Goal: Transaction & Acquisition: Book appointment/travel/reservation

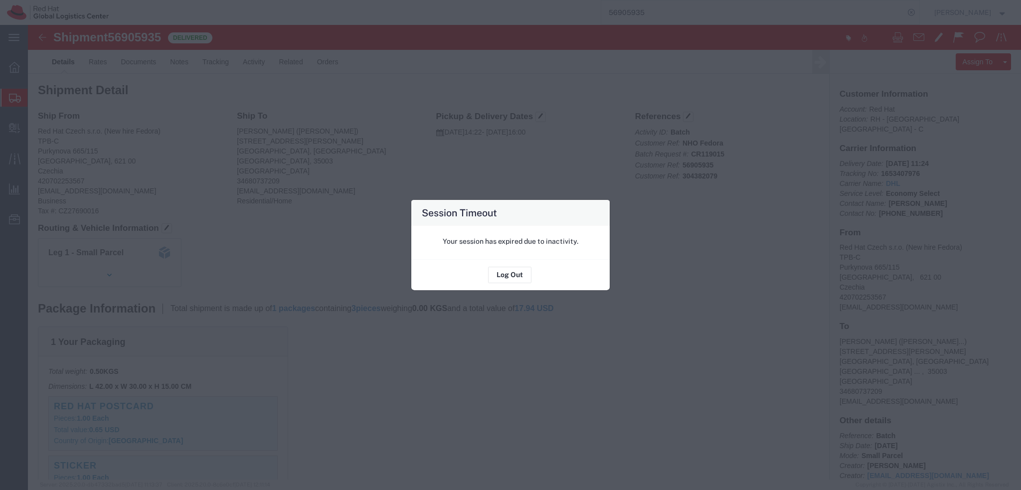
scroll to position [349, 0]
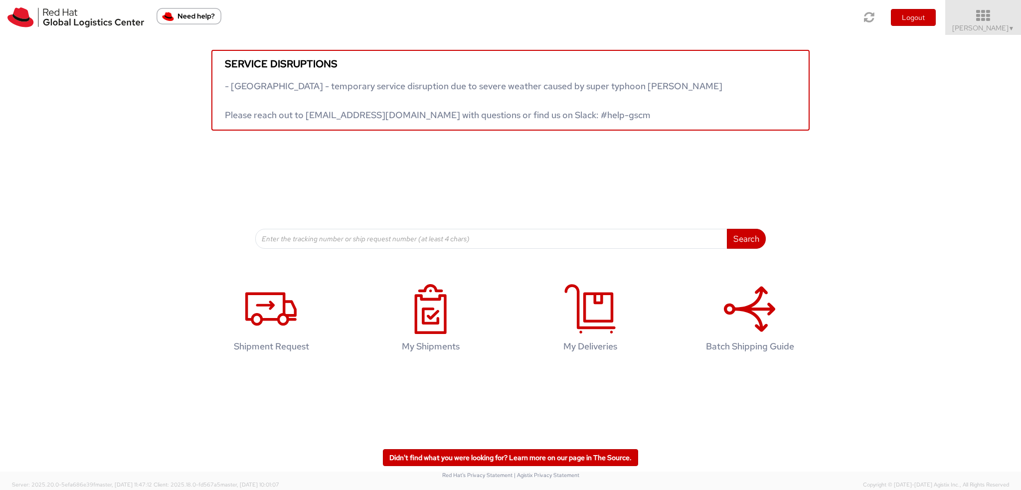
click at [978, 17] on icon at bounding box center [983, 16] width 87 height 14
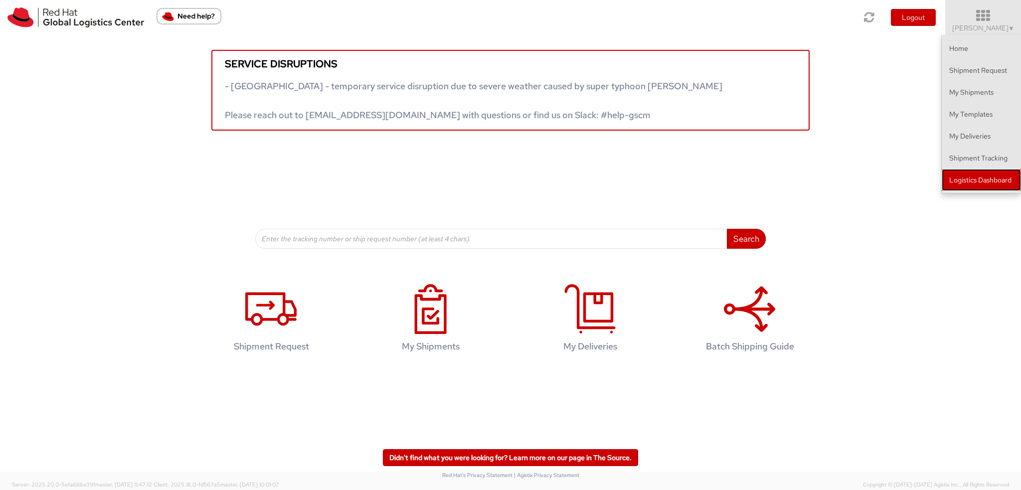
click at [984, 180] on link "Logistics Dashboard" at bounding box center [981, 180] width 79 height 22
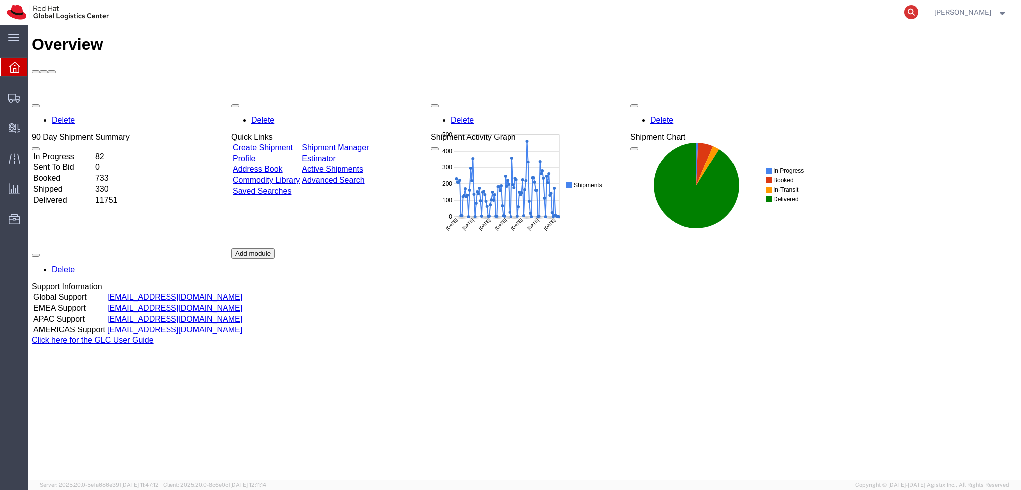
click at [918, 9] on icon at bounding box center [911, 12] width 14 height 14
paste input "9883382390"
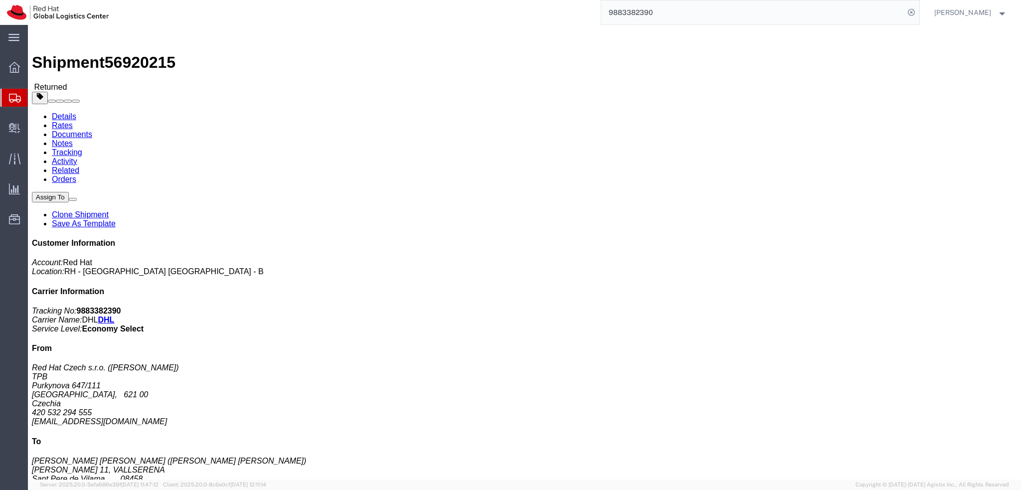
drag, startPoint x: 274, startPoint y: 157, endPoint x: 207, endPoint y: 157, distance: 66.3
click address "Angel Olle Blazquez (Angel Olle Blazquez) MORERA 11, VALLSERENA Sant Pere de Vi…"
copy address "aollebla@redhat.com"
click at [720, 16] on input "9883382390" at bounding box center [752, 12] width 303 height 24
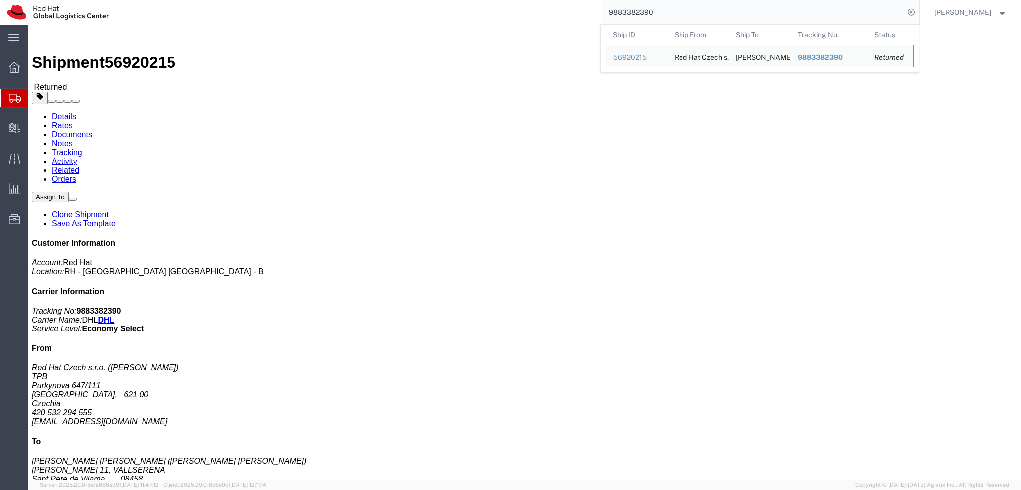
click at [718, 17] on input "9883382390" at bounding box center [752, 12] width 303 height 24
paste input "56593378"
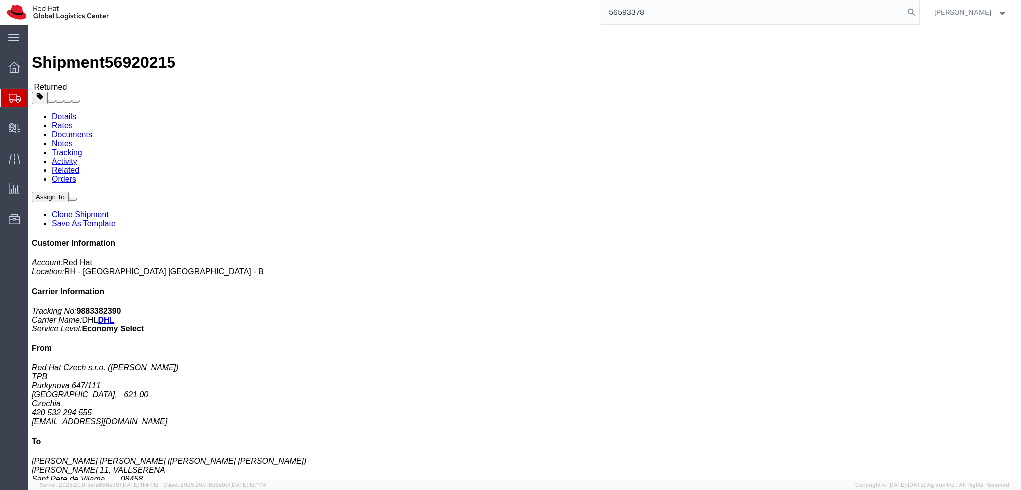
type input "56593378"
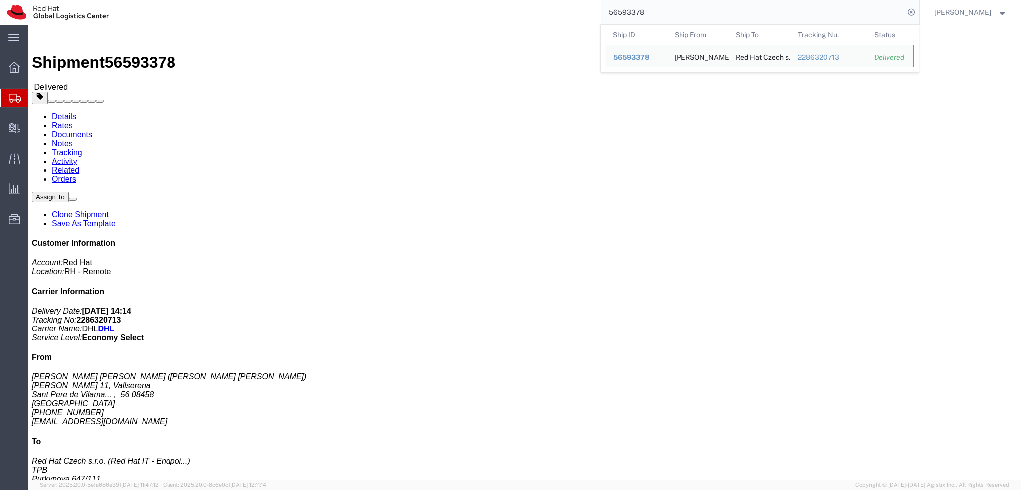
click div "Shipment Detail Ship From Angel Olle Blazquez (Angel Olle Blazquez) Morera 11, …"
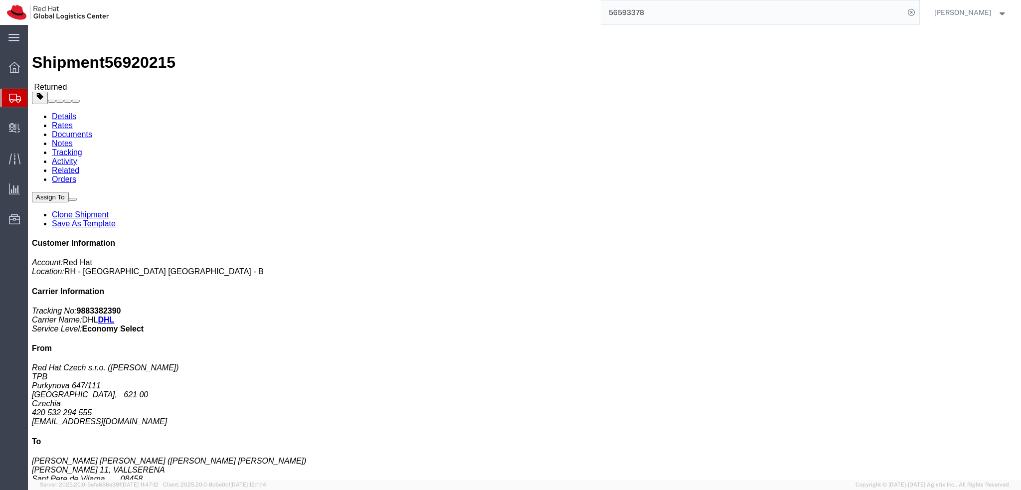
click img
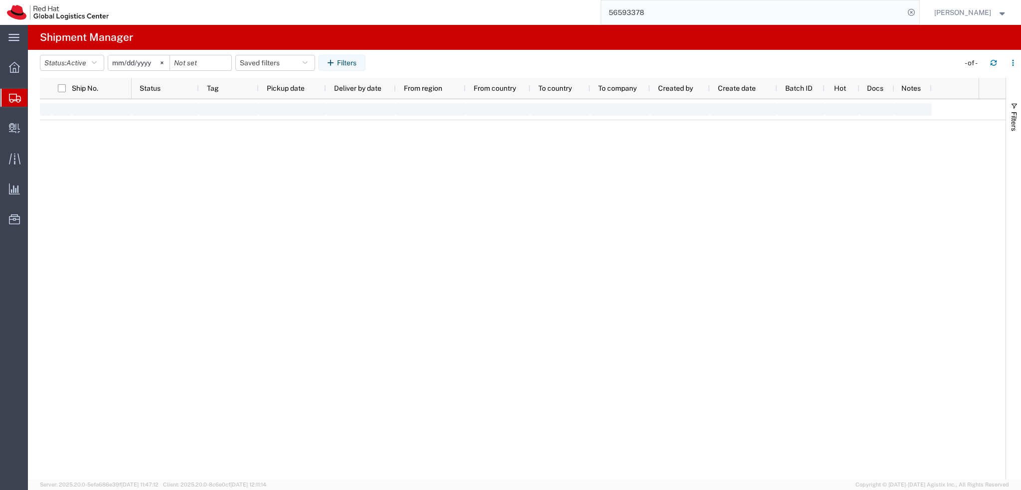
type input "2025-01-05"
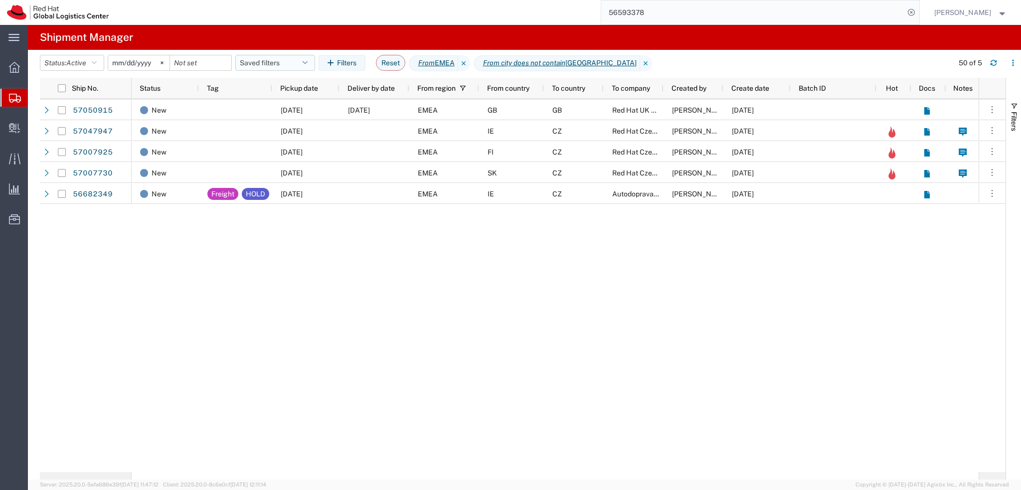
click at [284, 65] on button "Saved filters" at bounding box center [275, 63] width 80 height 16
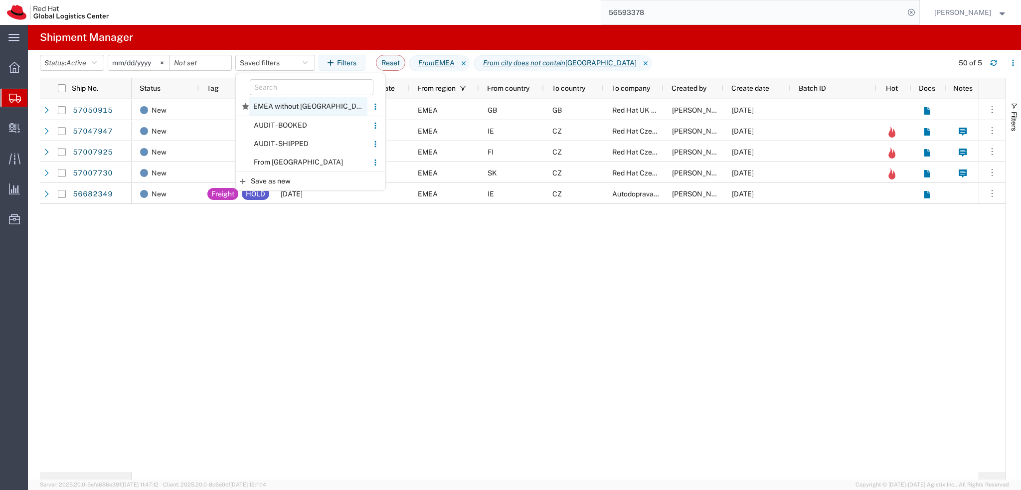
click at [278, 107] on span "EMEA without Brno" at bounding box center [308, 106] width 118 height 18
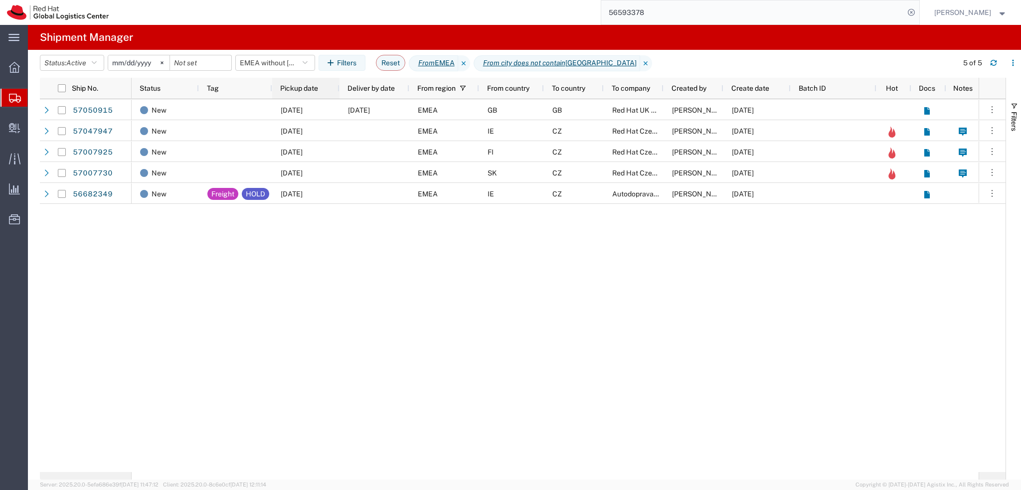
click at [301, 91] on span "Pickup date" at bounding box center [299, 88] width 38 height 8
click at [995, 66] on icon "button" at bounding box center [993, 62] width 7 height 7
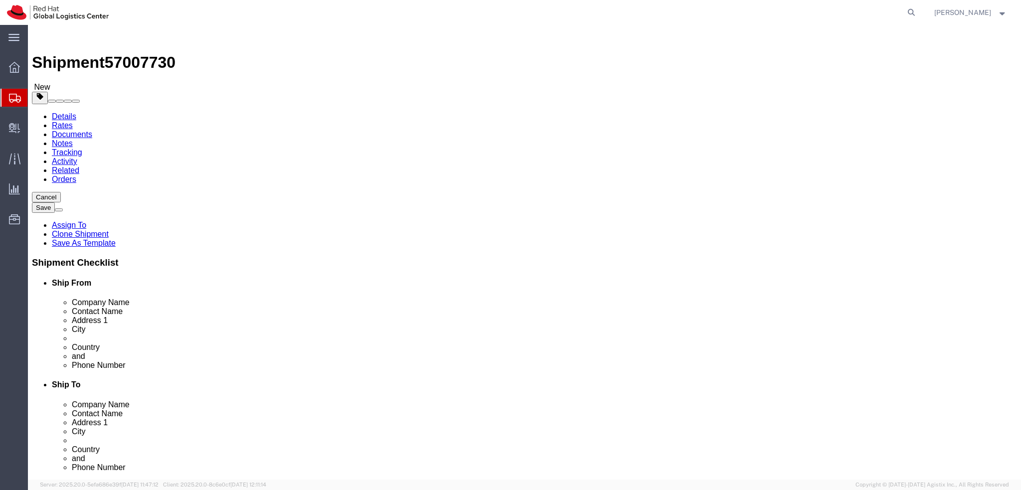
select select
select select "38036"
click icon
drag, startPoint x: 230, startPoint y: 210, endPoint x: 99, endPoint y: 214, distance: 130.7
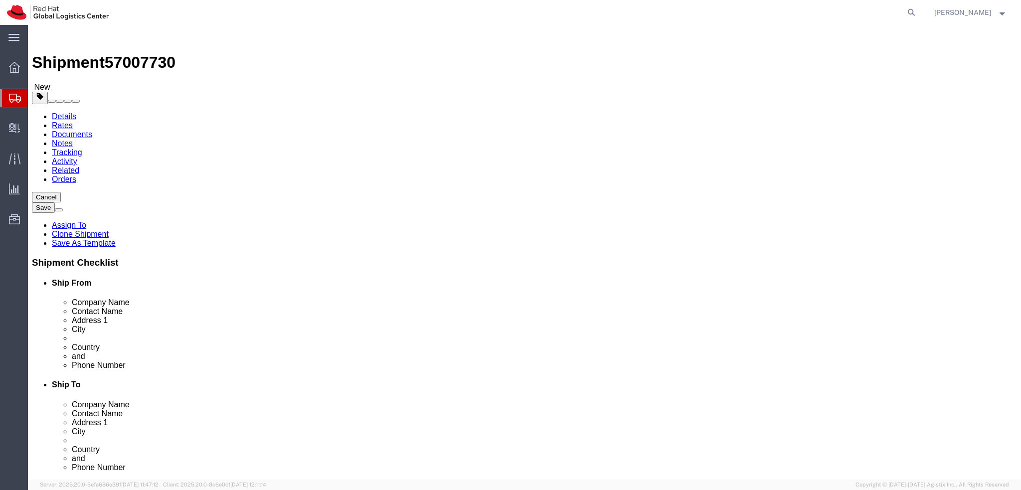
click div "Location My Profile Location [GEOGRAPHIC_DATA] - [GEOGRAPHIC_DATA] - [GEOGRAPHI…"
drag, startPoint x: 209, startPoint y: 184, endPoint x: 41, endPoint y: 189, distance: 168.6
click div "Company Name Red Hat"
paste input "[PERSON_NAME]"
type input "[PERSON_NAME]"
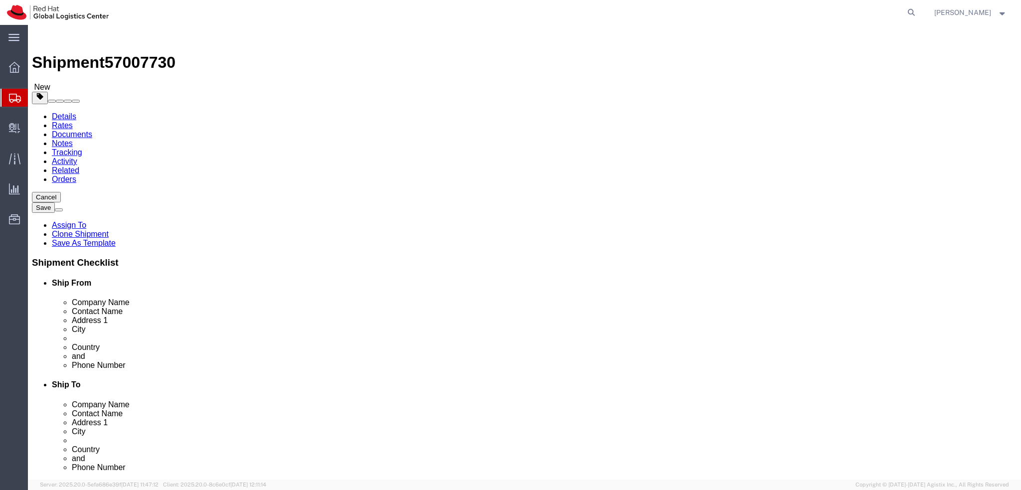
click label "Contact Name"
click input "[PERSON_NAME]"
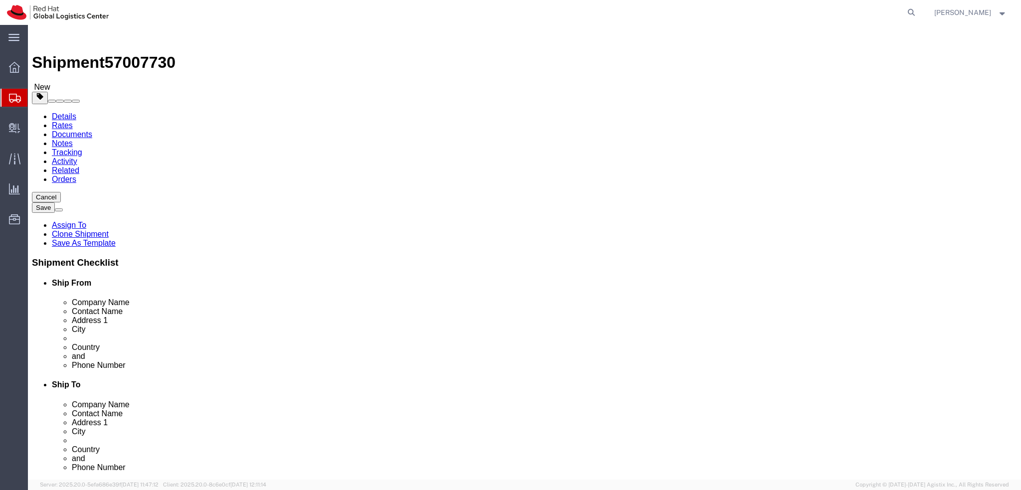
click input "[PERSON_NAME]"
click label "Address 1"
click label "Contact Name"
click label "Address 1"
click label "Contact Name"
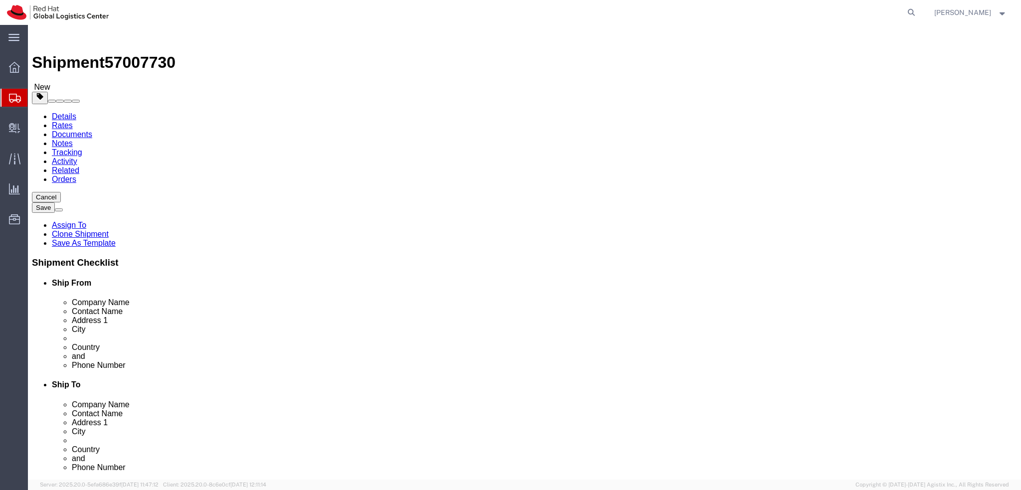
click div "Location My Profile Location [GEOGRAPHIC_DATA] - [GEOGRAPHIC_DATA] - [GEOGRAPHI…"
click label "Location"
click label "Company Alias"
click label "Company Name"
click label "Contact Name"
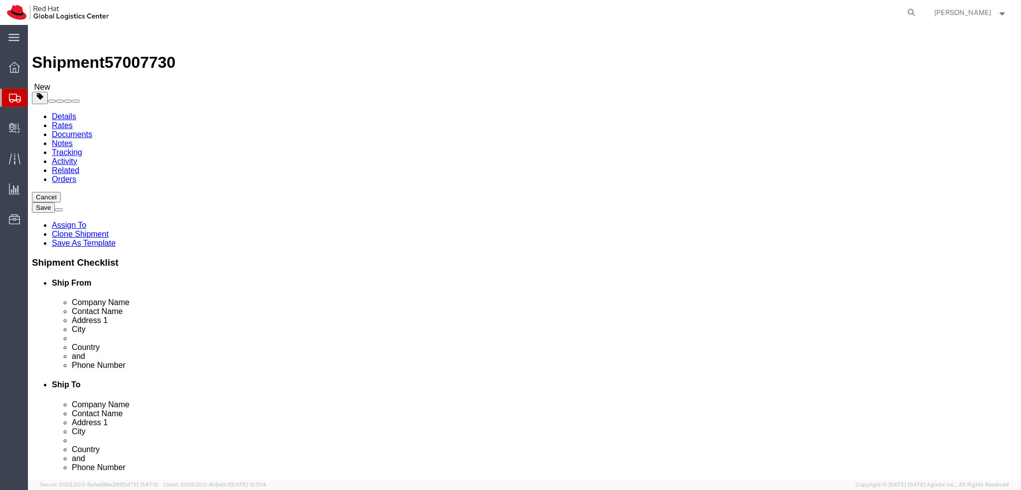
click div "Location My Profile Location [GEOGRAPHIC_DATA] - [GEOGRAPHIC_DATA] - [GEOGRAPHI…"
click label "Address 1"
click label "Contact Name"
click div "Location My Profile Location [GEOGRAPHIC_DATA] - [GEOGRAPHIC_DATA] - [GEOGRAPHI…"
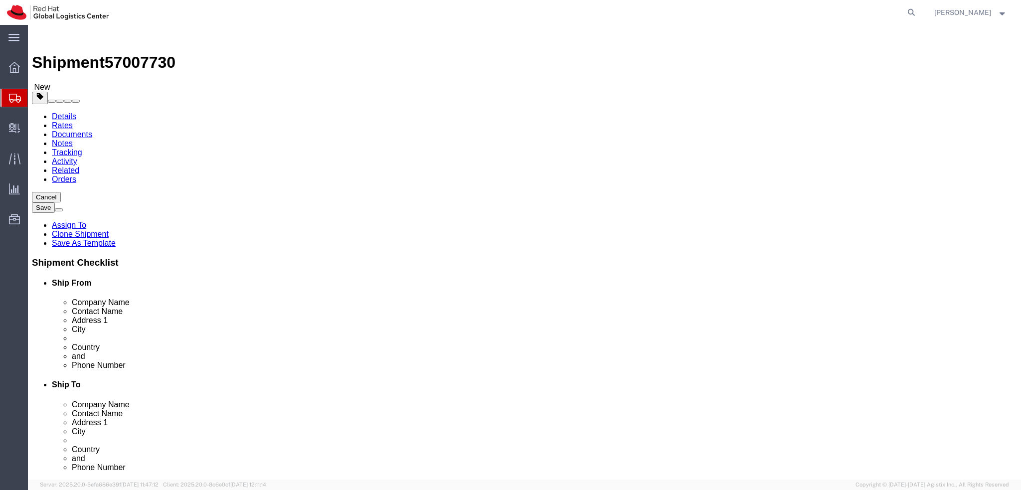
click icon
click dd "500.00 EUR"
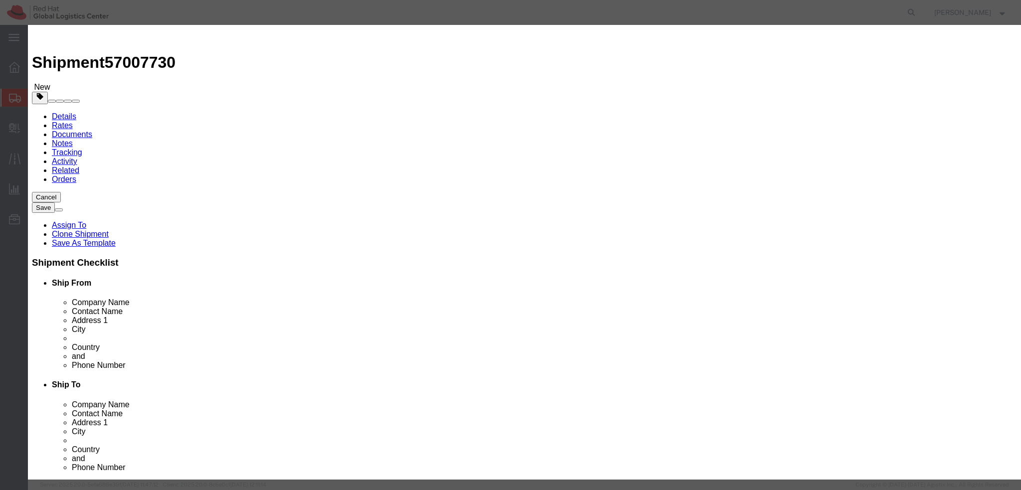
scroll to position [30, 0]
drag, startPoint x: 678, startPoint y: 82, endPoint x: 764, endPoint y: 103, distance: 88.2
click div "Commodity library Product Name Lenovo Pieces 1.00 Select Bag Barrels 100Board F…"
click textarea "Returning back the newly received laptop (as agreed witth [PERSON_NAME], that I…"
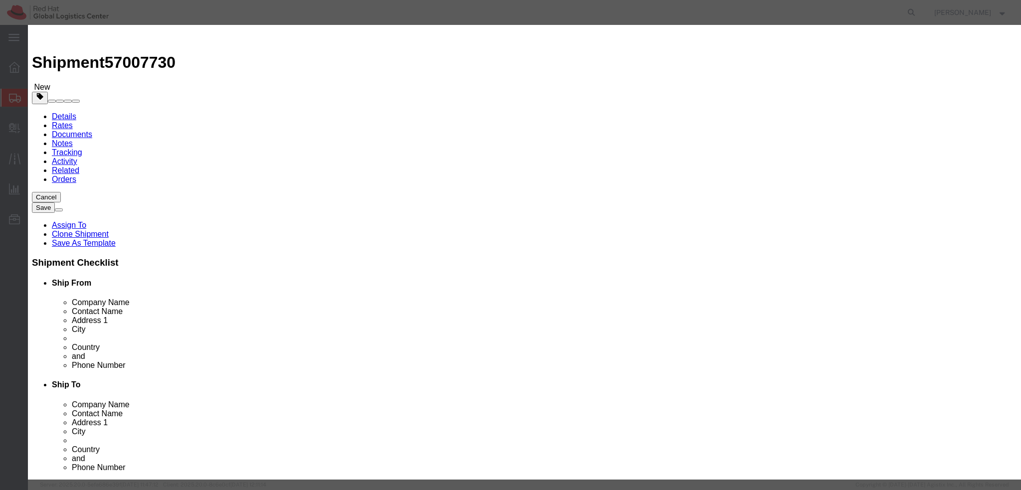
drag, startPoint x: 710, startPoint y: 88, endPoint x: 583, endPoint y: 76, distance: 127.3
click div "Returning back the newly received laptop (as agreed witth [PERSON_NAME], that I…"
type textarea "Laptop"
click button "Save & Close"
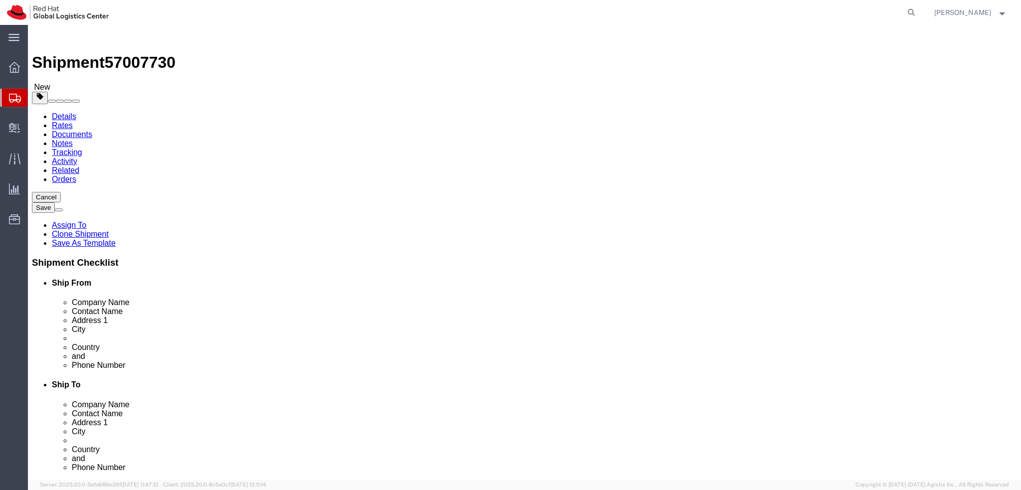
click dd "100.00 EUR"
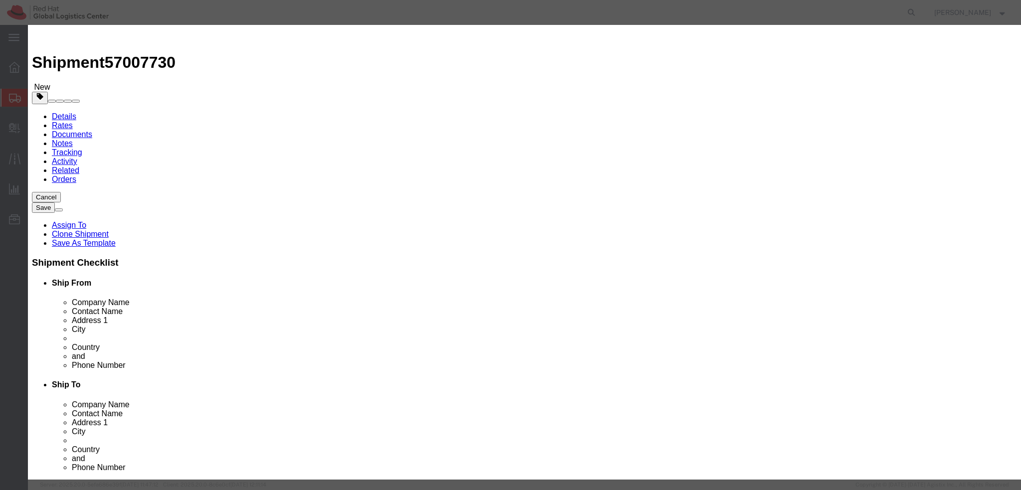
drag, startPoint x: 671, startPoint y: 88, endPoint x: 570, endPoint y: 68, distance: 102.7
click div "Commodity library Product Name Lenovo Pieces 1.00 Select Bag Barrels 100Board F…"
type textarea "Docking station"
click button
drag, startPoint x: 684, startPoint y: 87, endPoint x: 531, endPoint y: 71, distance: 154.4
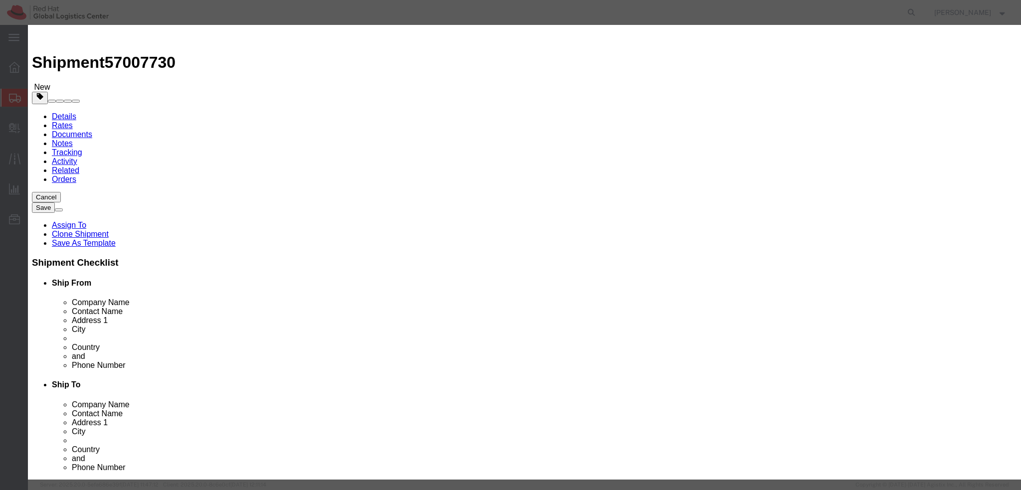
click div "Description Returning back the kayboard I got in [DATE] when joining RH, never …"
type textarea "Keyboard"
click textarea "Returning back the kayboard I got in [DATE] when joining RH, never used."
click label "Serial"
click button "Save & Close"
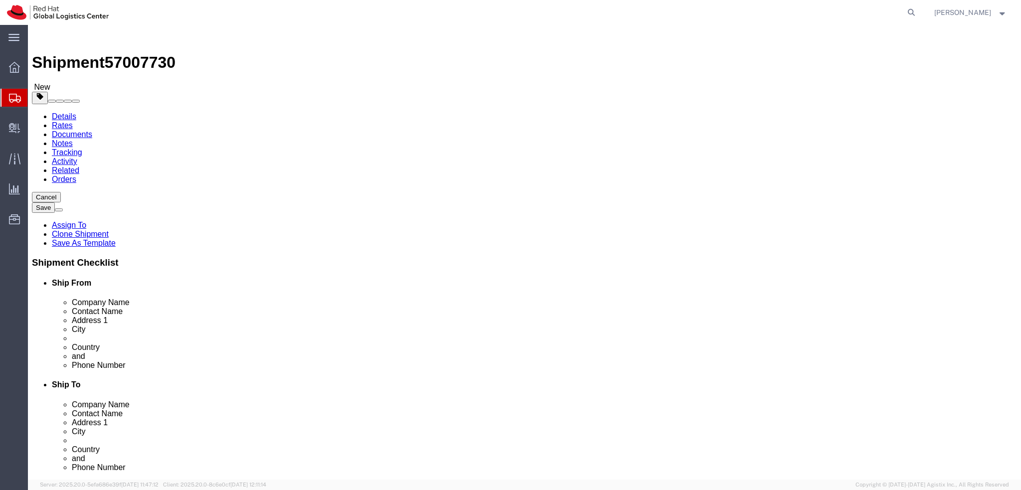
click link "Special Services"
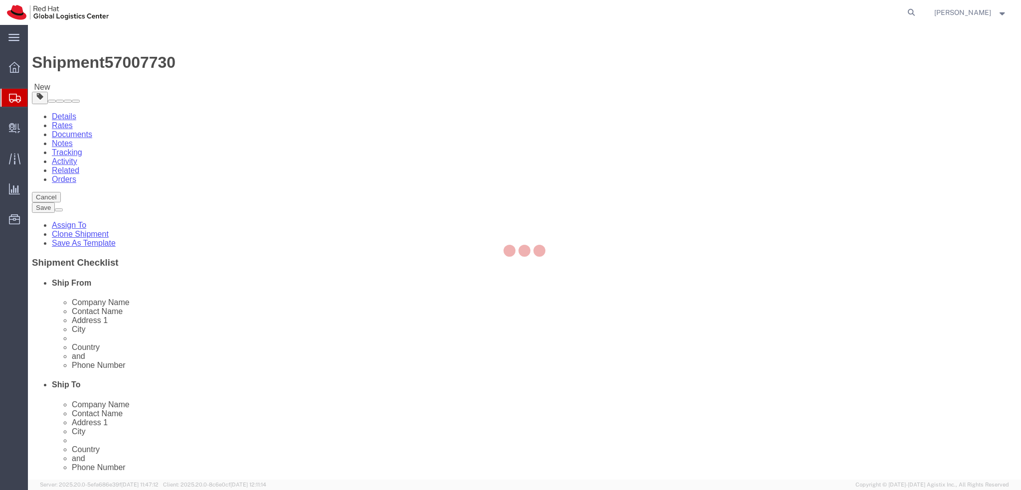
select select "COSTCENTER"
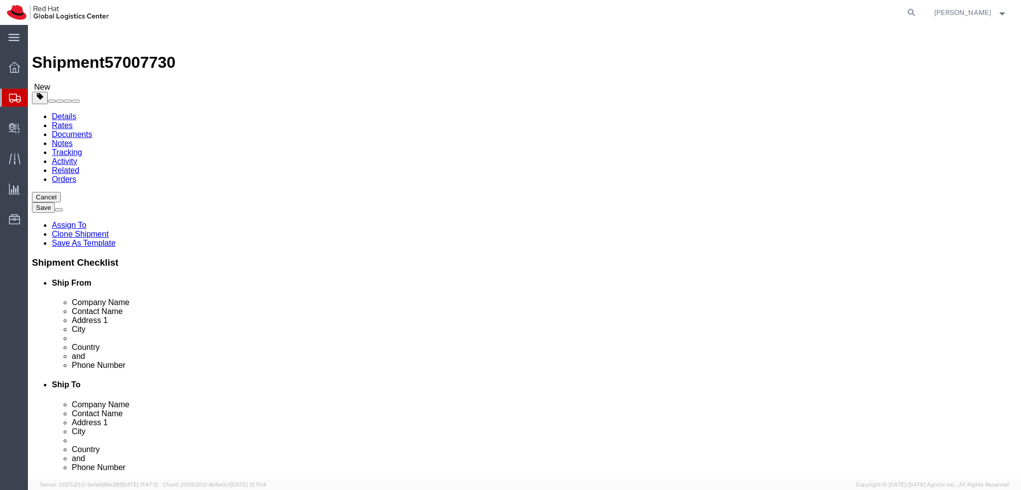
click button "Rate Shipment"
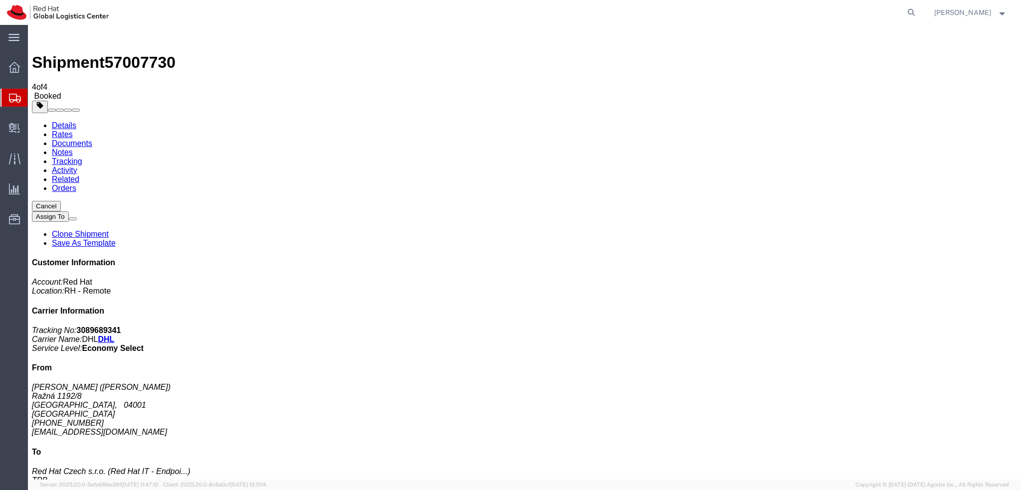
click at [66, 121] on link "Details" at bounding box center [64, 125] width 24 height 8
click span "button"
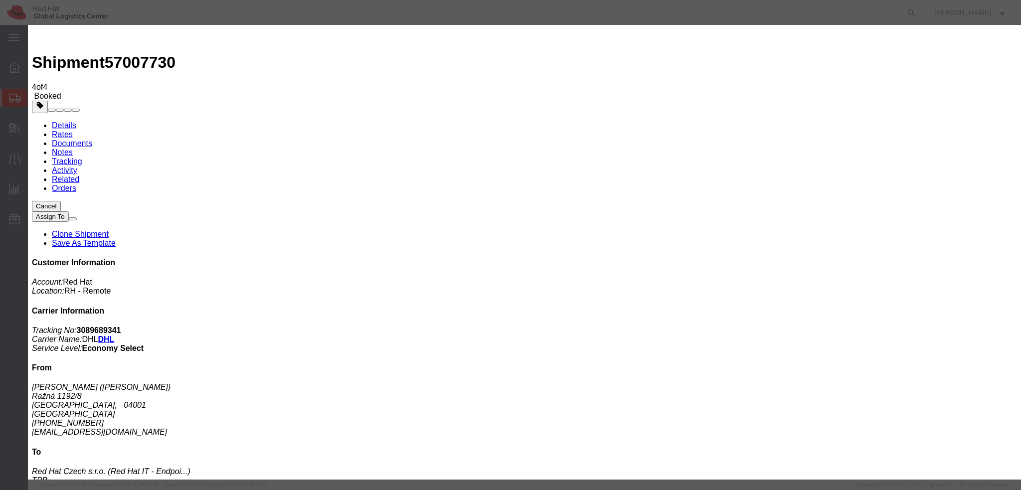
click div "[DATE] 12:00 PM"
type input "9:00 AM"
click button "Apply"
click div "[DATE] 4:00 PM"
type input "12:00 PM"
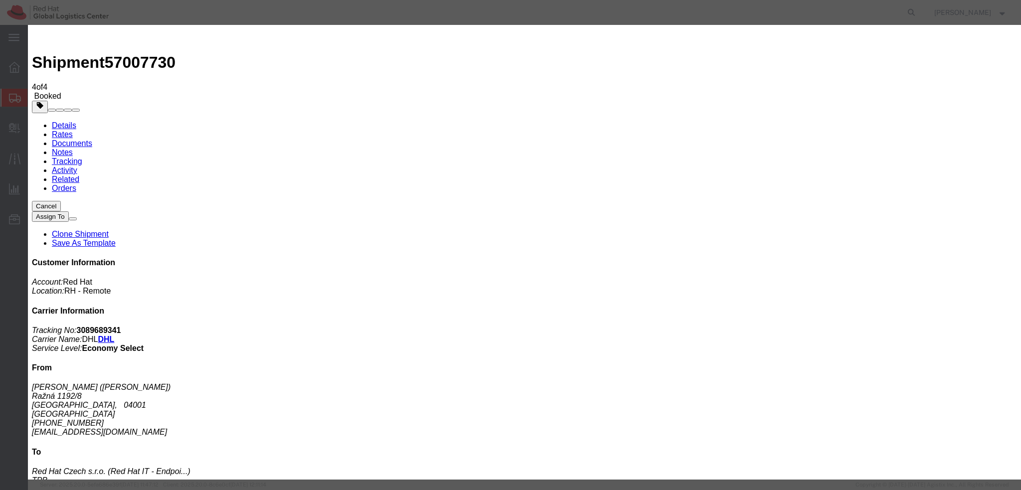
click button "Apply"
click button "Save"
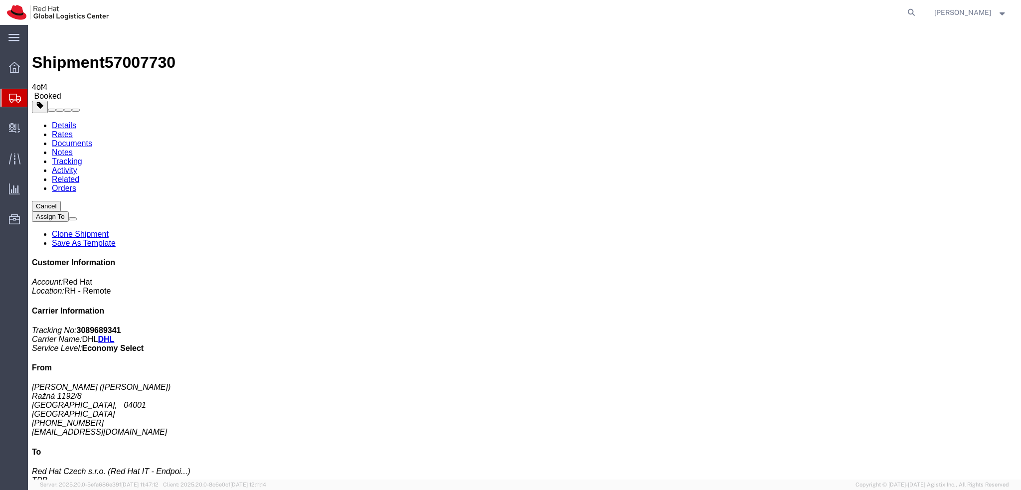
click button "Close"
click link "Documents"
click at [881, 383] on address "[PERSON_NAME] ([PERSON_NAME]) [STREET_ADDRESS] [PHONE_NUMBER] [EMAIL_ADDRESS][D…" at bounding box center [524, 410] width 985 height 54
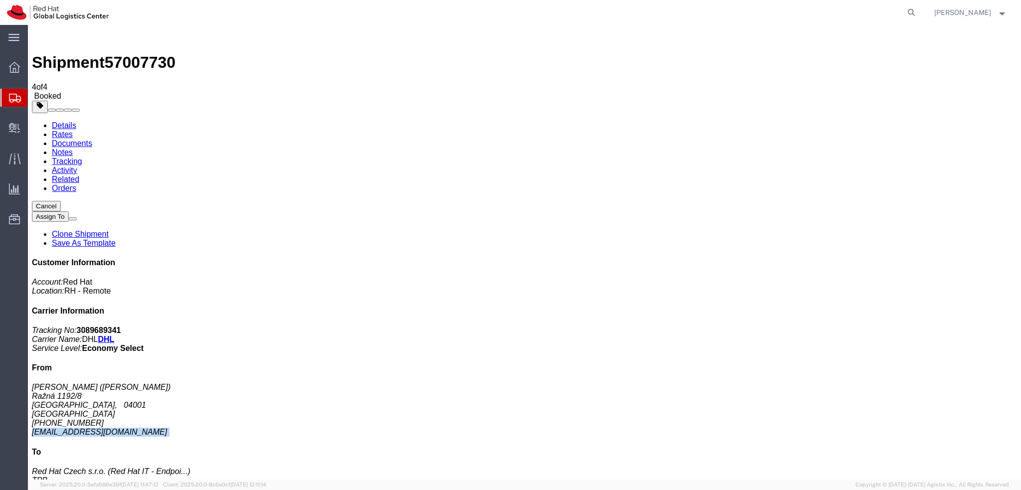
copy div "[EMAIL_ADDRESS][DOMAIN_NAME]"
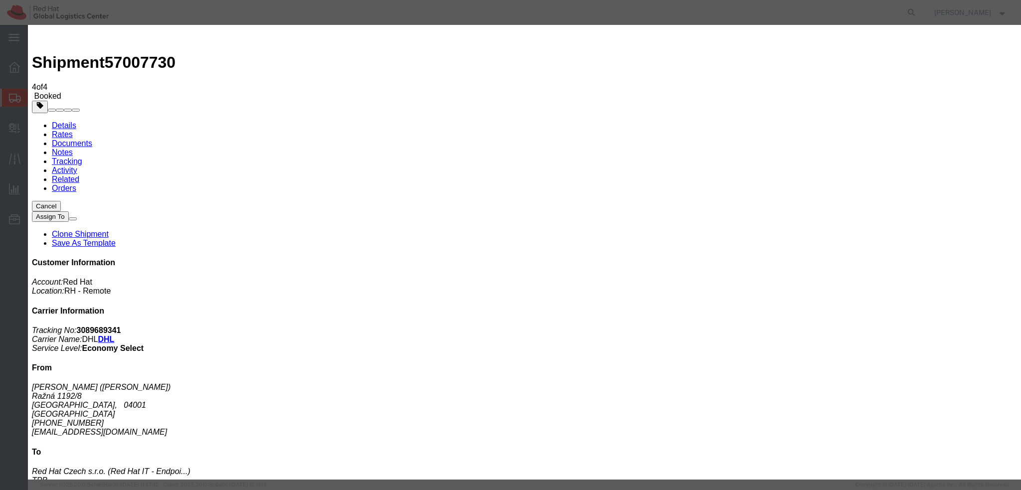
paste input "[EMAIL_ADDRESS][DOMAIN_NAME]"
type input "[EMAIL_ADDRESS][DOMAIN_NAME]"
type textarea "H"
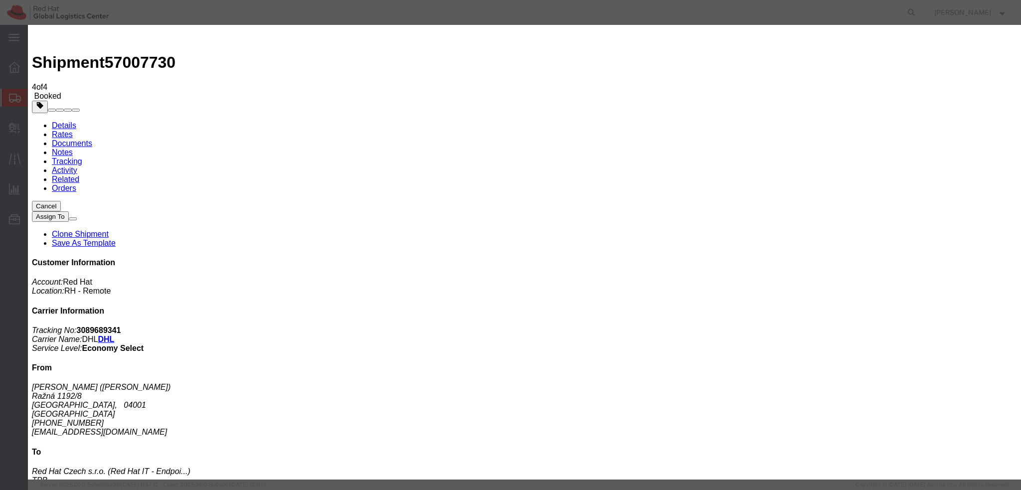
paste textarea "Hi A, please find the label for your shipment to B attached to this email. Plea…"
type textarea "Hi [PERSON_NAME], please find the label for your shipment to [GEOGRAPHIC_DATA] …"
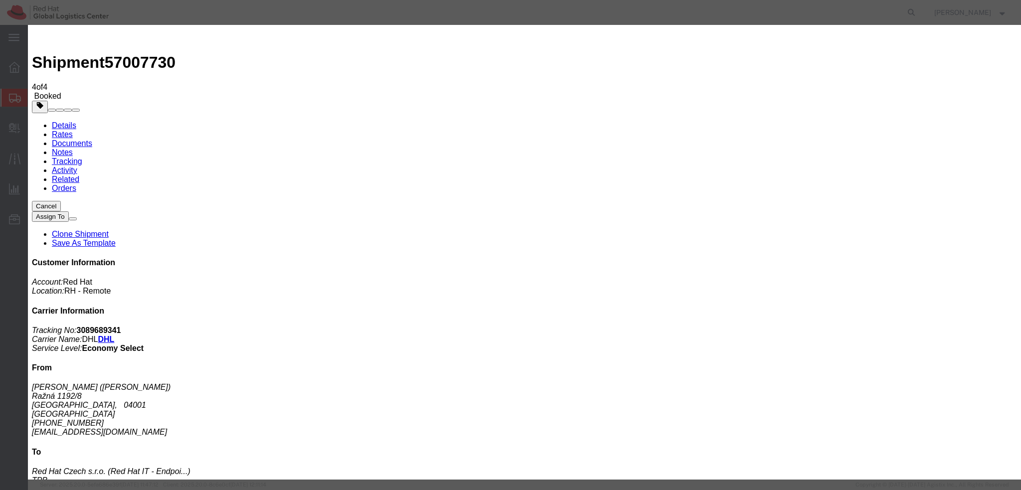
scroll to position [10, 0]
